Goal: Use online tool/utility: Utilize a website feature to perform a specific function

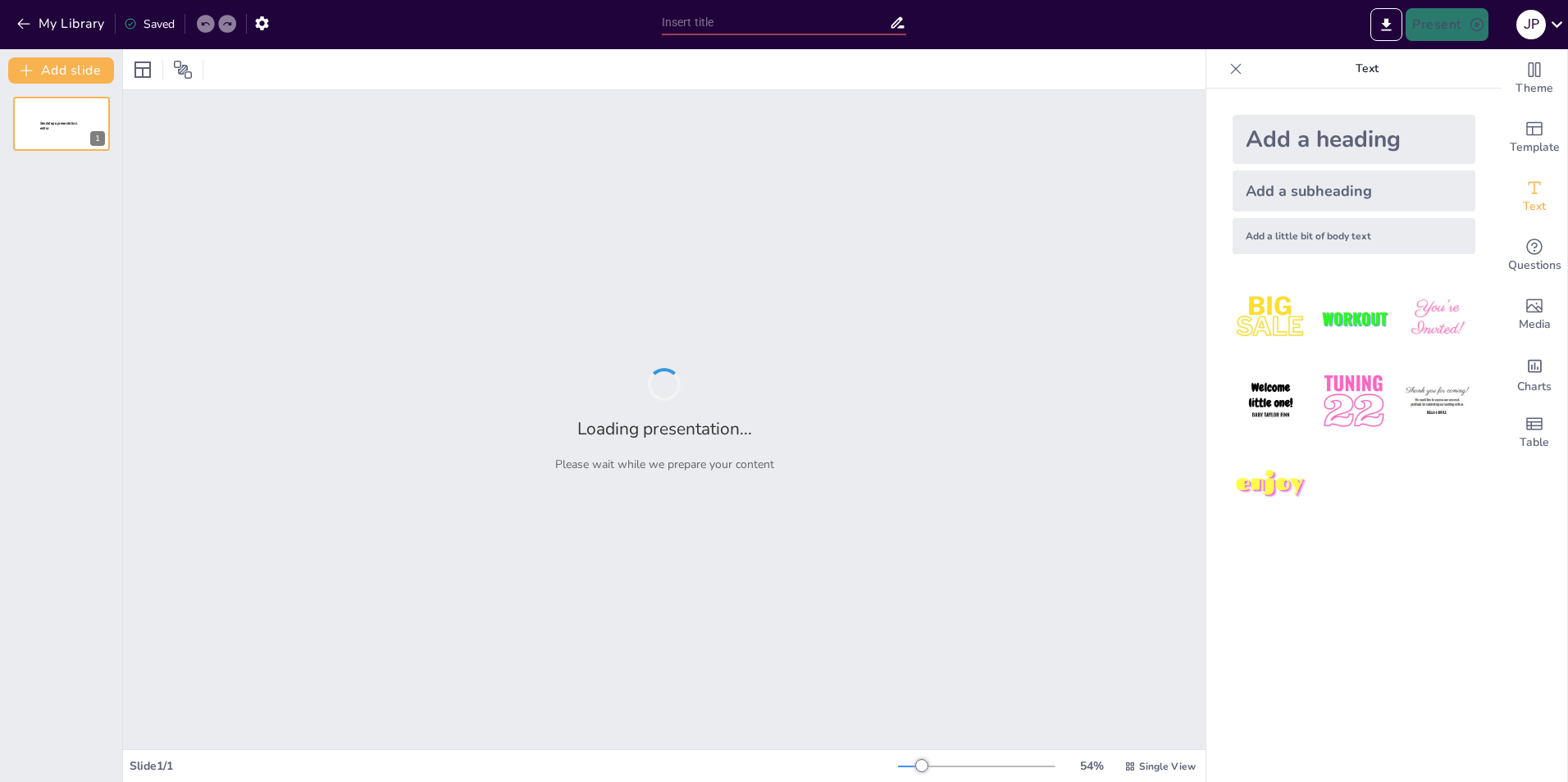
type input "Imported MEDIOS FISICOS PARA MANEJO DE DOLOR PIE .pptx"
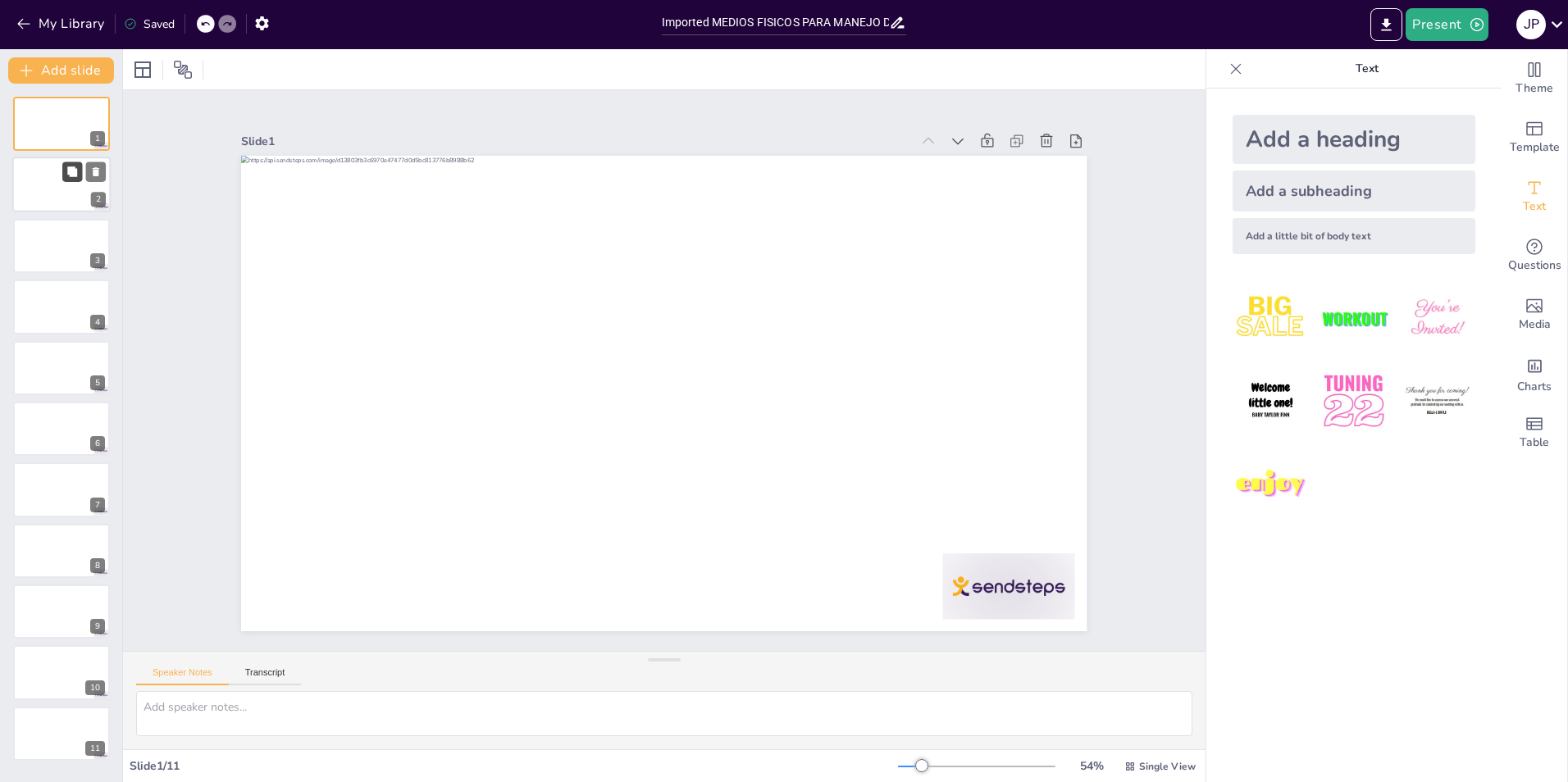
click at [69, 182] on button at bounding box center [72, 172] width 20 height 20
click at [68, 241] on button at bounding box center [72, 233] width 20 height 20
click at [207, 23] on icon at bounding box center [204, 24] width 10 height 10
click at [207, 23] on icon at bounding box center [204, 24] width 8 height 4
click at [1228, 72] on icon at bounding box center [1236, 68] width 16 height 16
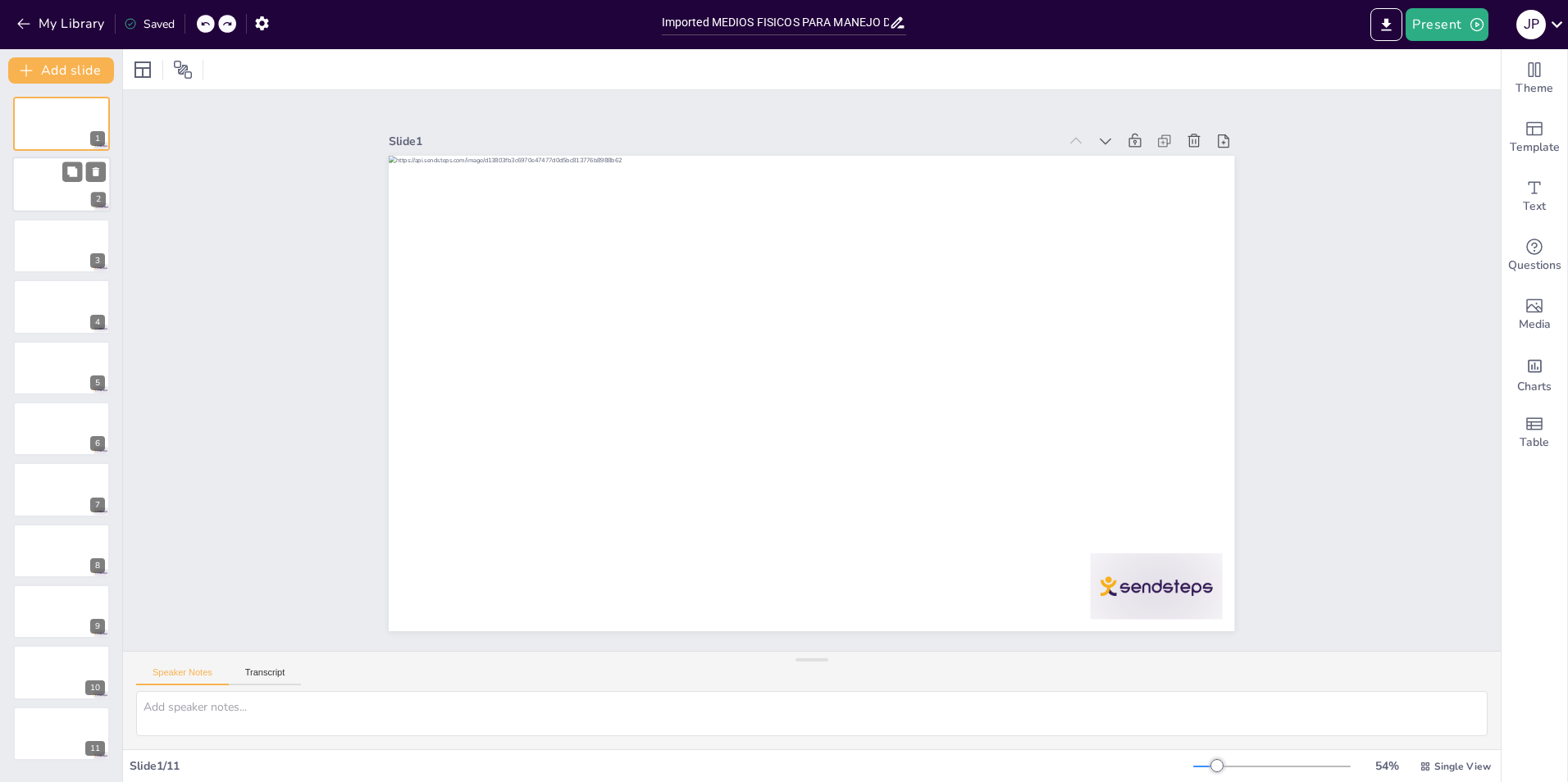
click at [57, 187] on div at bounding box center [61, 185] width 99 height 56
click at [58, 255] on div at bounding box center [61, 245] width 99 height 56
click at [267, 23] on icon "button" at bounding box center [261, 23] width 13 height 14
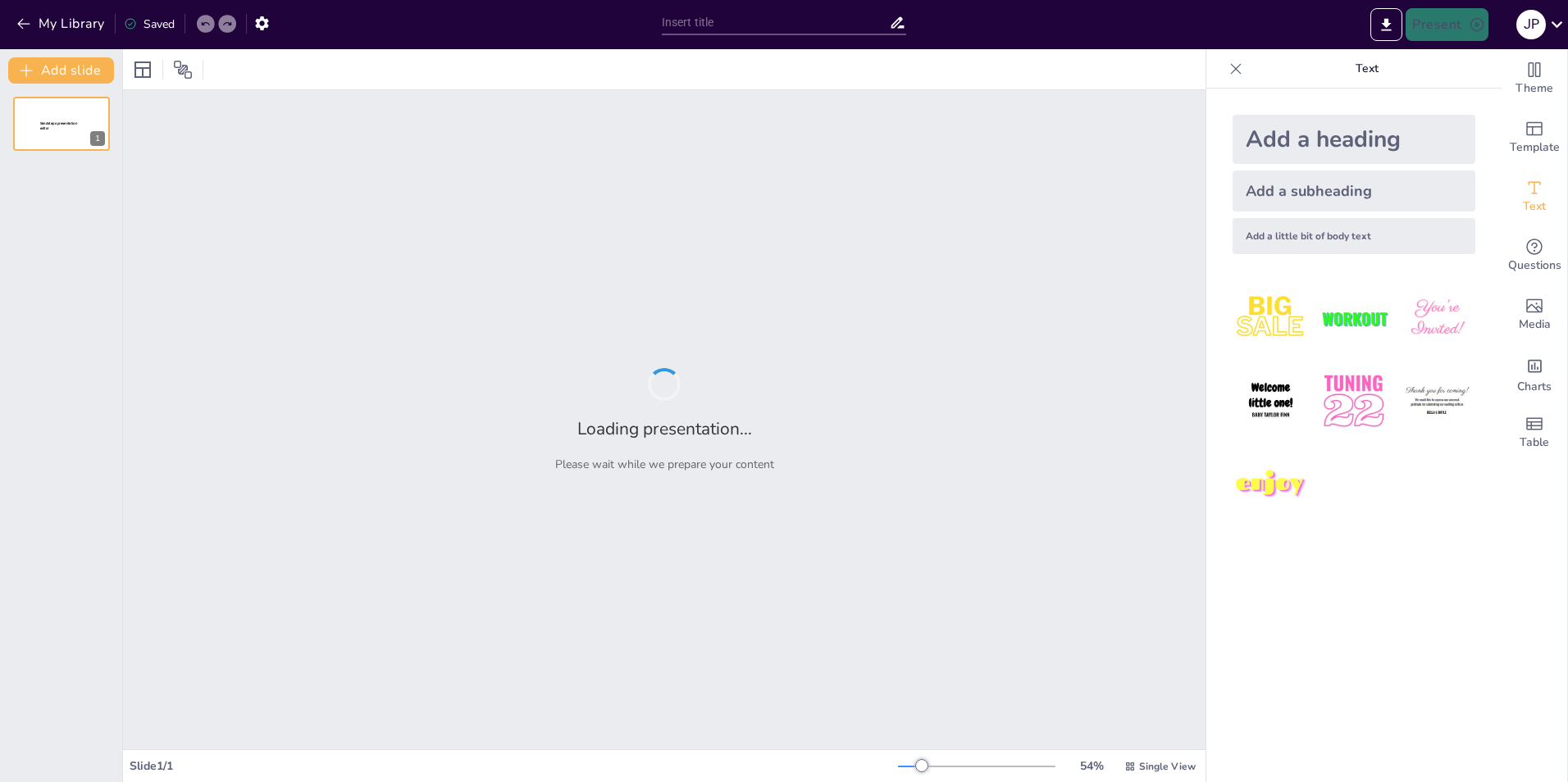
type input "Imported MEDIOS FISICOS PARA MANEJO DE DOLOR PIE .pptx"
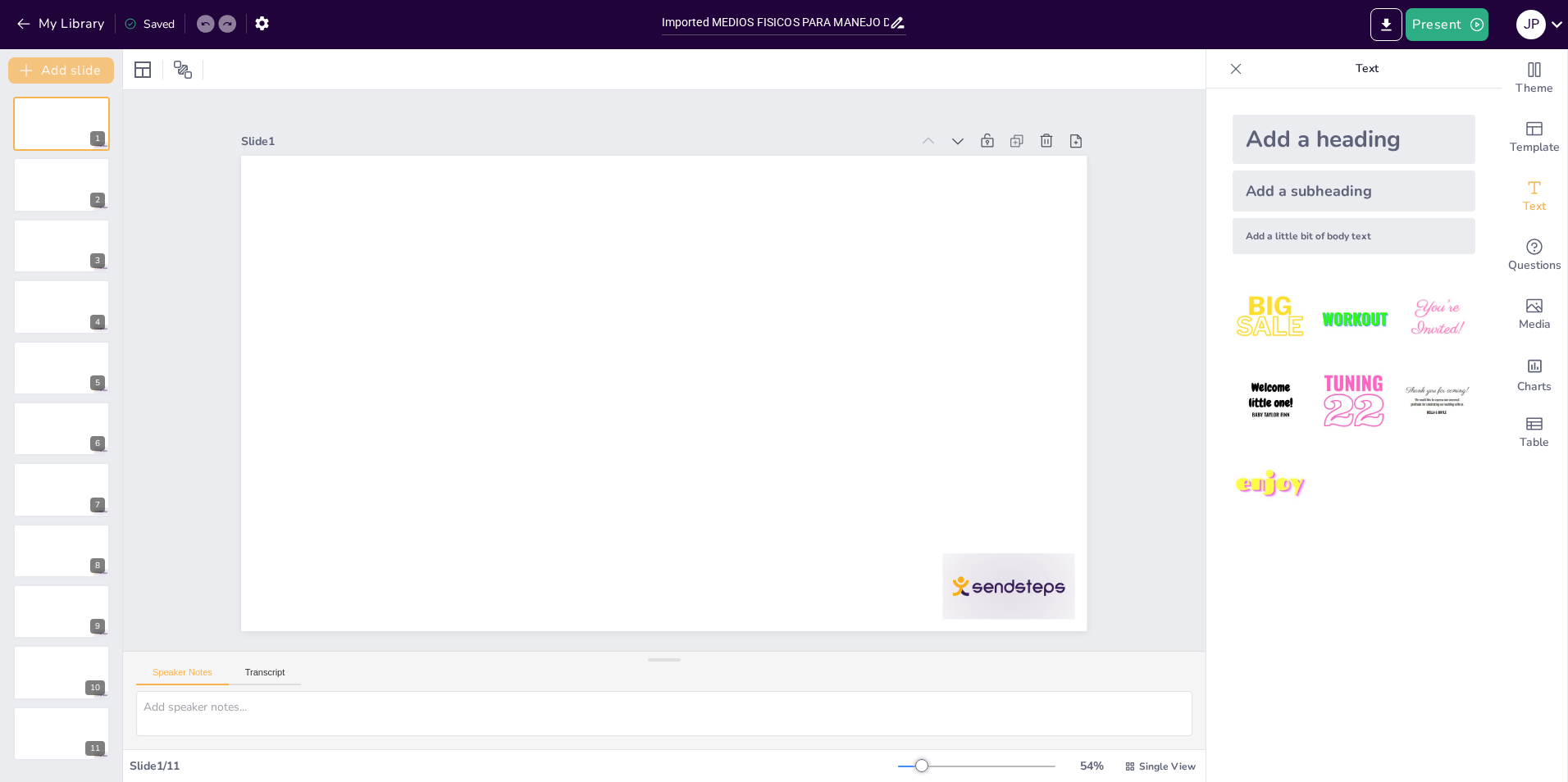
click at [65, 69] on button "Add slide" at bounding box center [61, 70] width 106 height 26
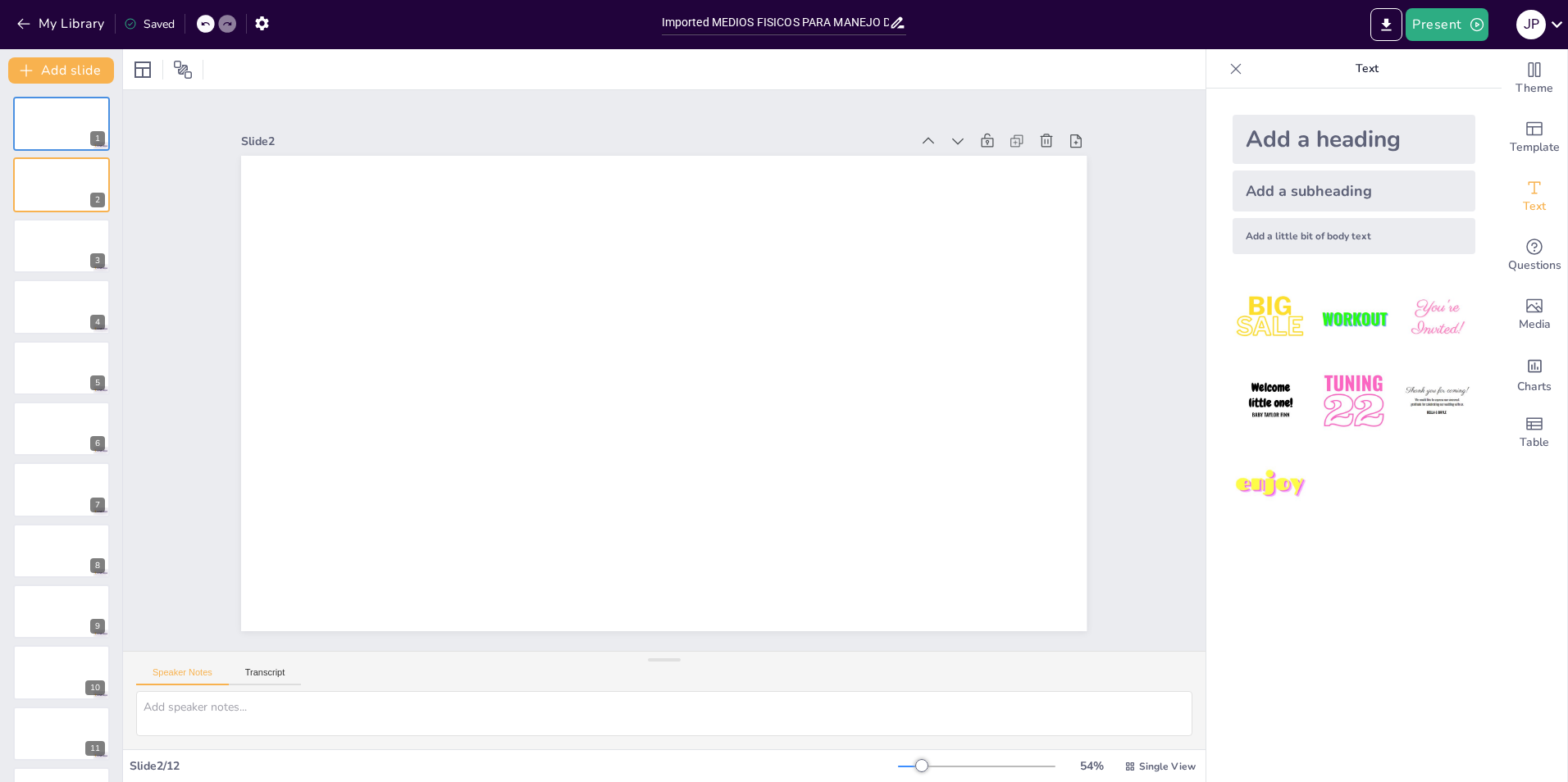
click at [204, 25] on icon at bounding box center [204, 24] width 8 height 4
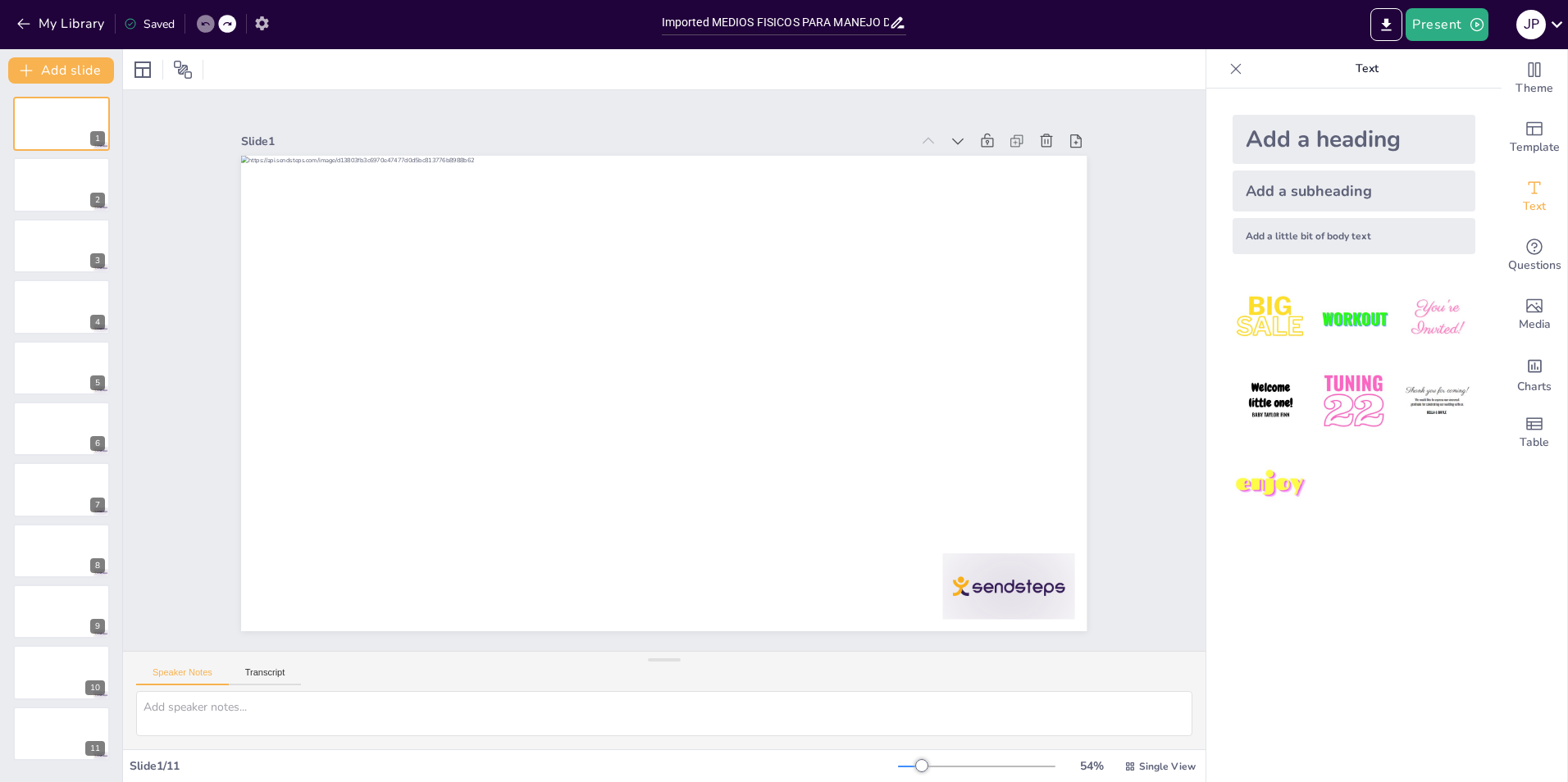
click at [262, 25] on icon "button" at bounding box center [262, 23] width 17 height 17
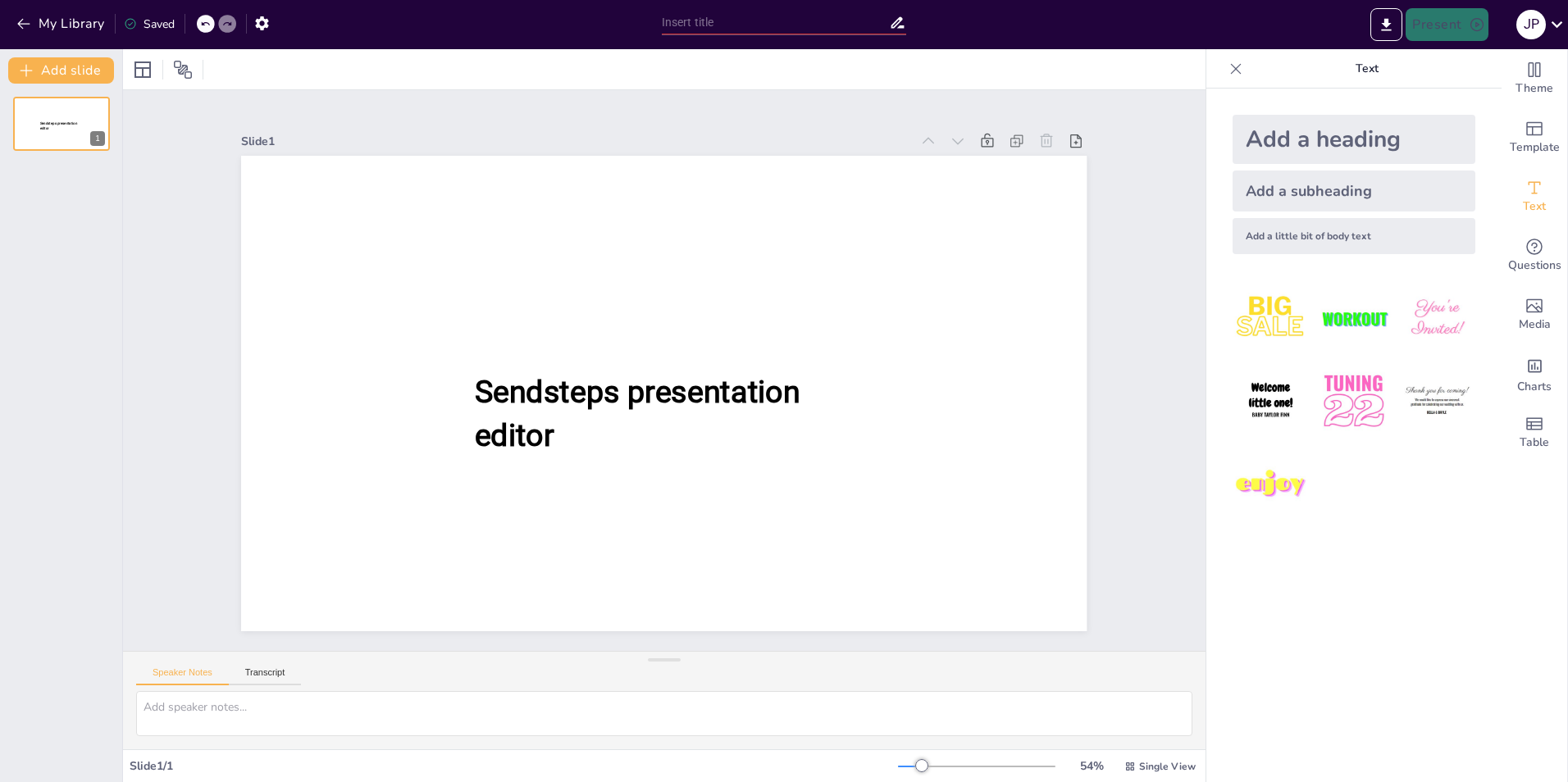
type input "Imported MEDIOS FISICOS PARA MANEJO DE DOLOR PIE .pptx"
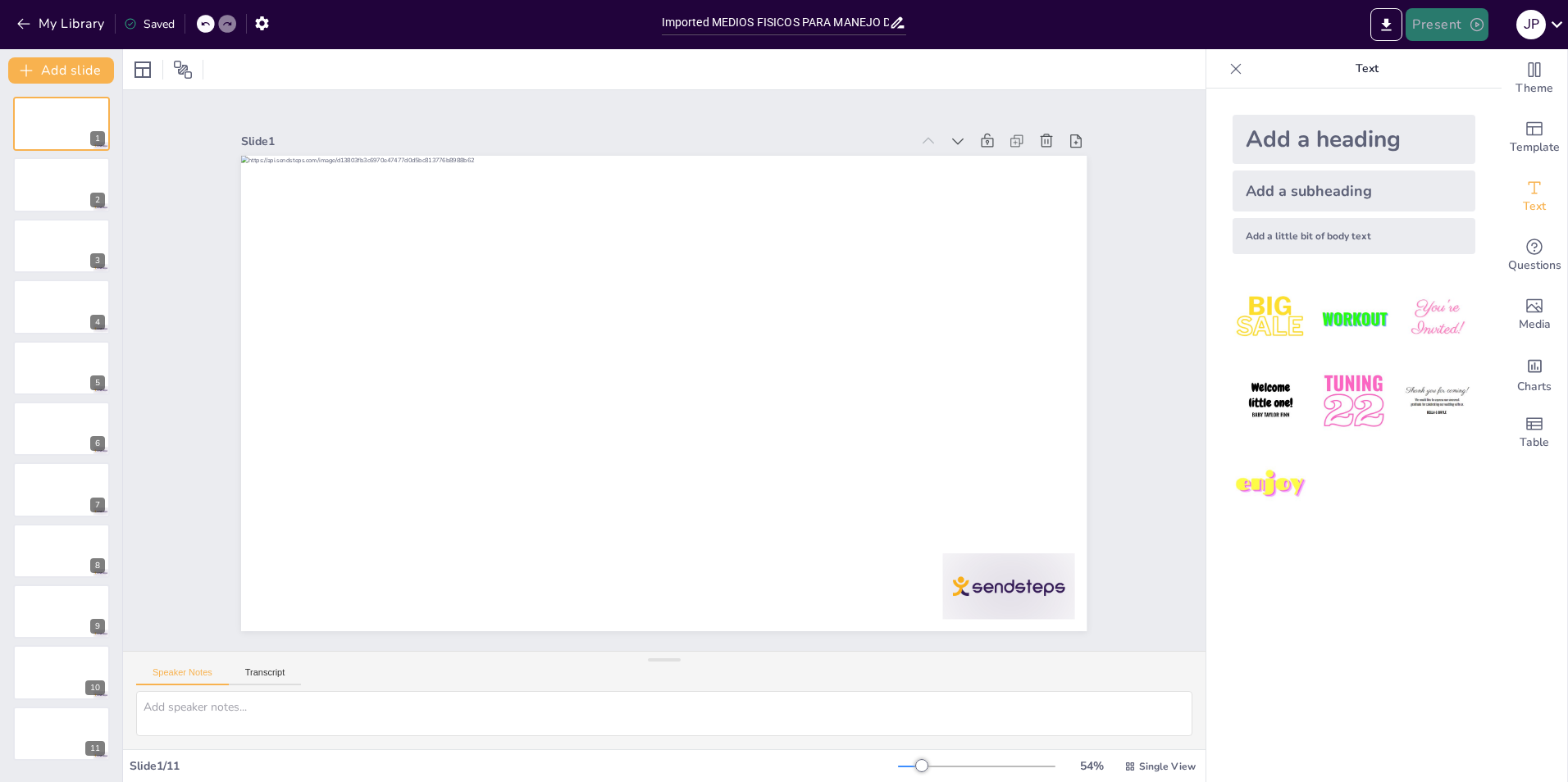
click at [1479, 24] on icon "button" at bounding box center [1477, 25] width 16 height 16
click at [1449, 109] on li "Play presentation" at bounding box center [1471, 100] width 129 height 26
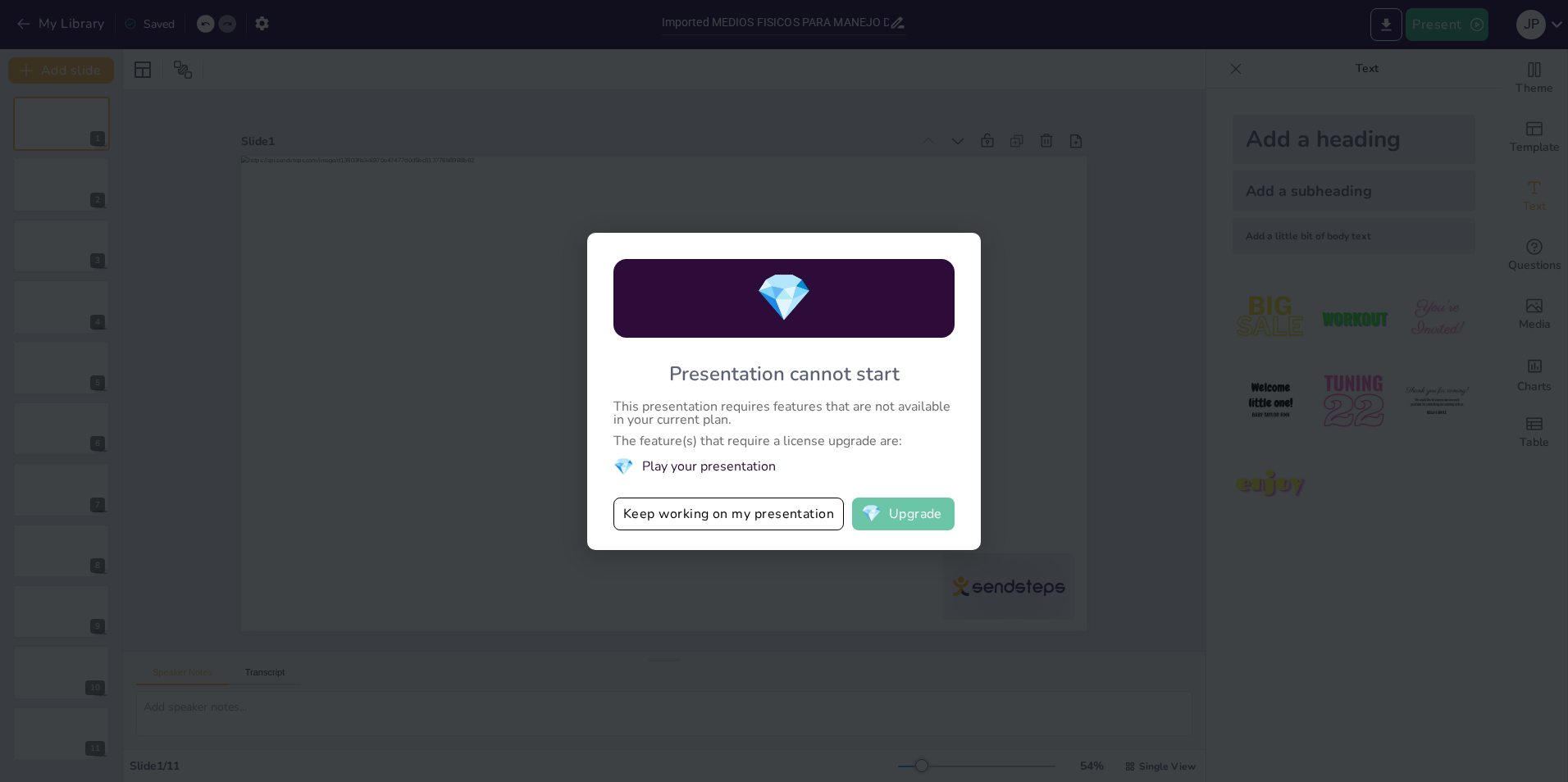
click at [903, 510] on button "💎 Upgrade" at bounding box center [904, 514] width 102 height 33
